Goal: Task Accomplishment & Management: Manage account settings

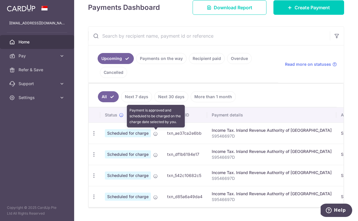
click at [155, 134] on icon at bounding box center [155, 133] width 5 height 5
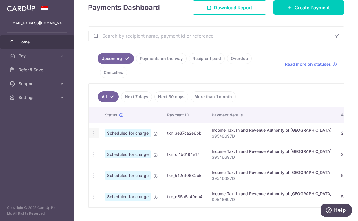
click at [93, 135] on icon "button" at bounding box center [94, 133] width 6 height 6
click at [128, 150] on span "Update payment" at bounding box center [124, 149] width 39 height 7
radio input "true"
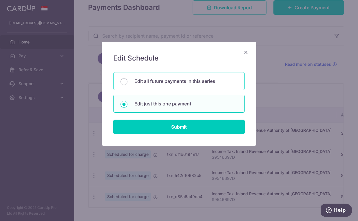
click at [167, 83] on p "Edit all future payments in this series" at bounding box center [185, 81] width 103 height 7
click at [127, 83] on input "Edit all future payments in this series" at bounding box center [123, 81] width 7 height 7
radio input "true"
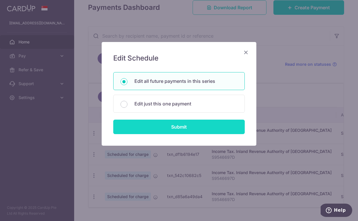
click at [173, 126] on input "Submit" at bounding box center [178, 126] width 131 height 14
radio input "true"
type input "1,501.37"
type input "S9546697D"
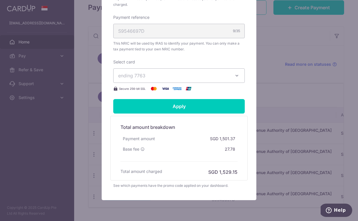
scroll to position [199, 0]
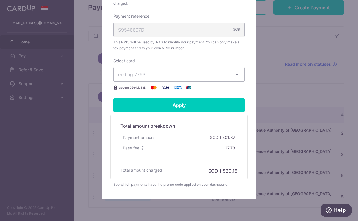
click at [165, 74] on span "ending 7763" at bounding box center [173, 74] width 111 height 7
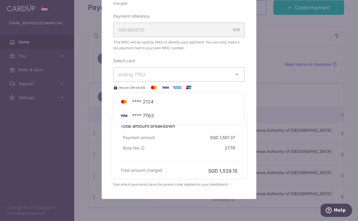
click at [108, 90] on div "Edit payment By clicking apply, you will make changes to all 4 payments to Inla…" at bounding box center [179, 21] width 155 height 356
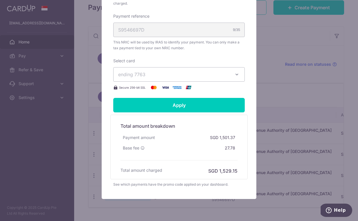
click at [294, 55] on div "Edit payment By clicking apply, you will make changes to all 4 payments to Inla…" at bounding box center [179, 110] width 358 height 221
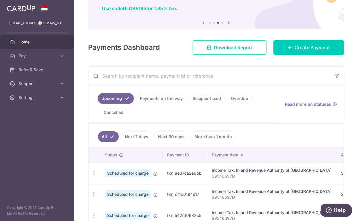
scroll to position [0, 0]
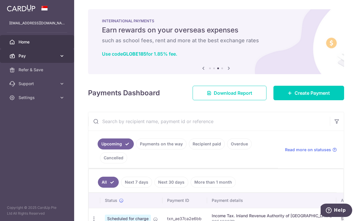
click at [61, 55] on icon at bounding box center [62, 56] width 6 height 6
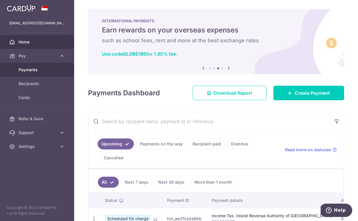
click at [31, 72] on span "Payments" at bounding box center [38, 70] width 38 height 6
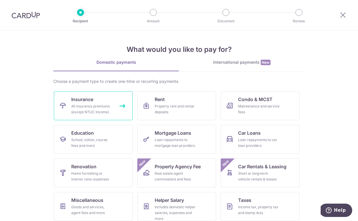
click at [84, 106] on div "All insurance premiums (except NTUC Income)" at bounding box center [92, 109] width 42 height 12
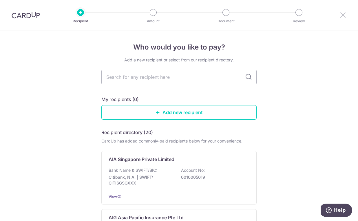
click at [343, 15] on icon at bounding box center [342, 14] width 7 height 7
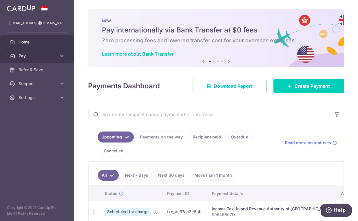
click at [62, 53] on link "Pay" at bounding box center [37, 56] width 74 height 14
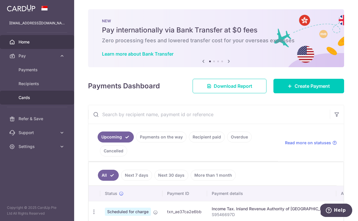
click at [26, 99] on span "Cards" at bounding box center [38, 98] width 38 height 6
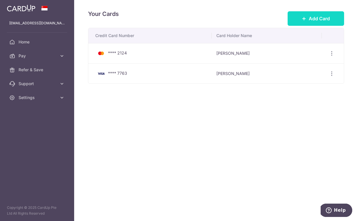
click at [312, 25] on button "Add Card" at bounding box center [315, 18] width 56 height 14
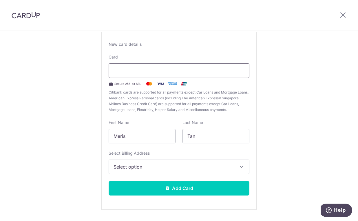
scroll to position [53, 0]
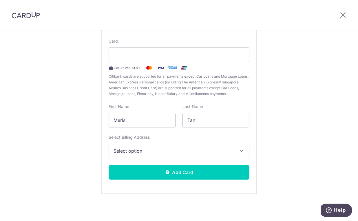
click at [162, 150] on span "Select option" at bounding box center [173, 150] width 120 height 7
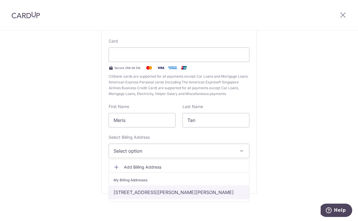
click at [152, 195] on link "33 Sommerville Estate Rd, Sommerville Park, Singapore, Singapore-258031" at bounding box center [179, 192] width 140 height 14
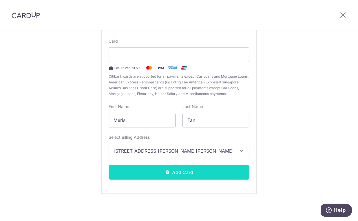
click at [169, 170] on icon at bounding box center [167, 172] width 5 height 5
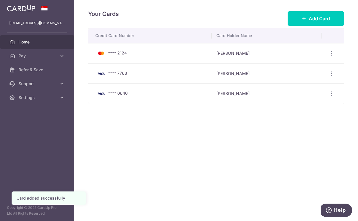
click at [50, 42] on span "Home" at bounding box center [38, 42] width 38 height 6
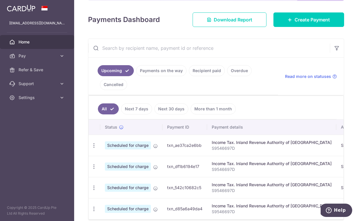
scroll to position [83, 0]
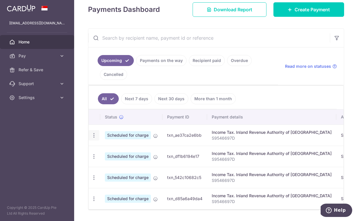
click at [94, 135] on icon "button" at bounding box center [94, 135] width 6 height 6
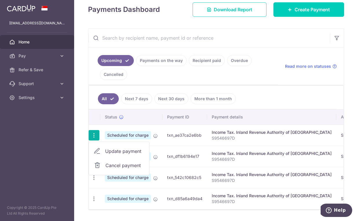
click at [113, 151] on span "Update payment" at bounding box center [124, 151] width 39 height 7
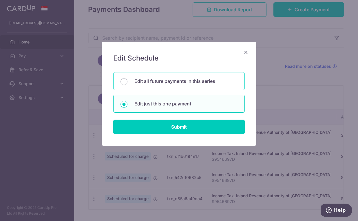
click at [165, 80] on p "Edit all future payments in this series" at bounding box center [185, 81] width 103 height 7
click at [127, 80] on input "Edit all future payments in this series" at bounding box center [123, 81] width 7 height 7
radio input "true"
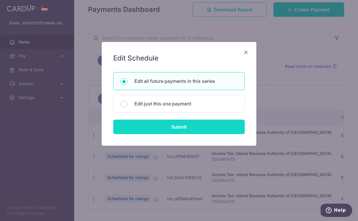
click at [171, 126] on input "Submit" at bounding box center [178, 126] width 131 height 14
radio input "true"
type input "1,501.37"
type input "S9546697D"
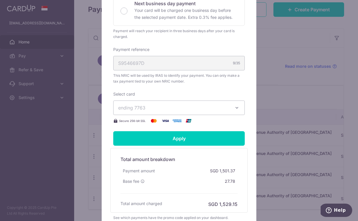
scroll to position [168, 0]
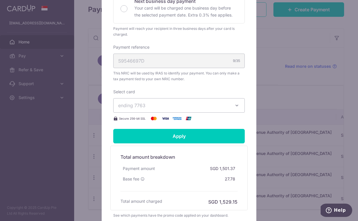
click at [159, 106] on span "ending 7763" at bounding box center [173, 105] width 111 height 7
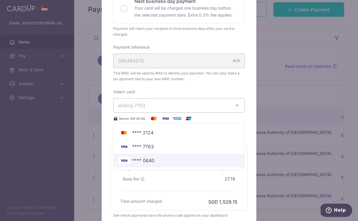
click at [149, 162] on span "**** 0640" at bounding box center [143, 160] width 22 height 7
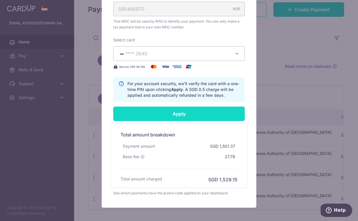
scroll to position [220, 0]
click at [175, 116] on input "Apply" at bounding box center [178, 114] width 131 height 14
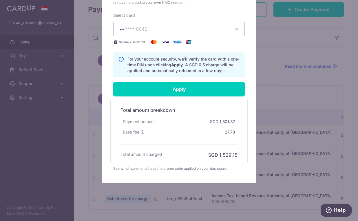
scroll to position [249, 0]
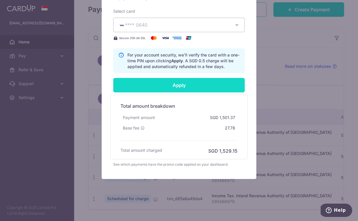
click at [178, 87] on input "Apply" at bounding box center [178, 85] width 131 height 14
type input "Successfully Applied"
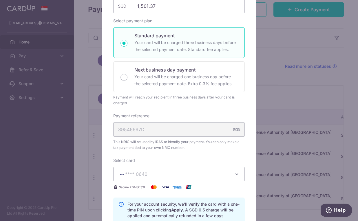
scroll to position [0, 0]
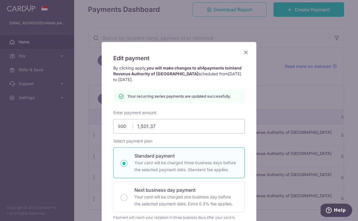
click at [245, 52] on icon "Close" at bounding box center [245, 52] width 7 height 7
